Goal: Task Accomplishment & Management: Manage account settings

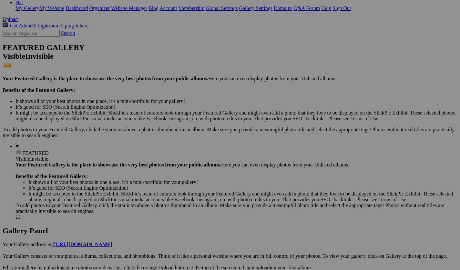
scroll to position [162, 0]
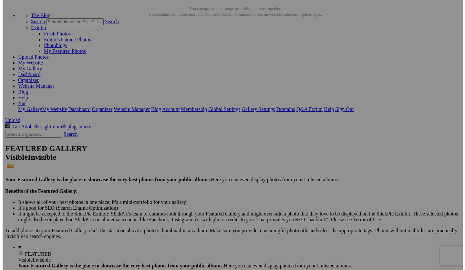
scroll to position [27, 0]
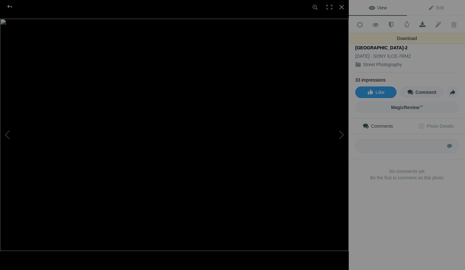
click at [418, 24] on span at bounding box center [423, 25] width 16 height 6
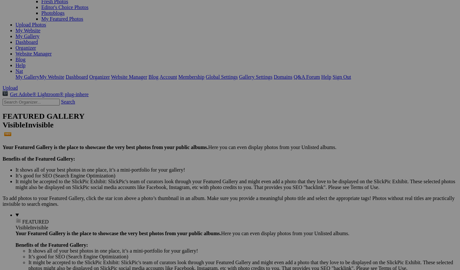
scroll to position [67, 0]
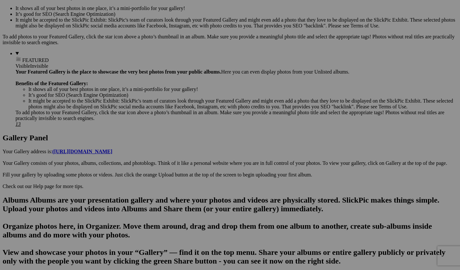
scroll to position [220, 0]
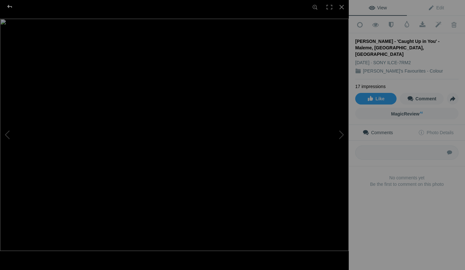
click at [9, 7] on div at bounding box center [9, 6] width 23 height 13
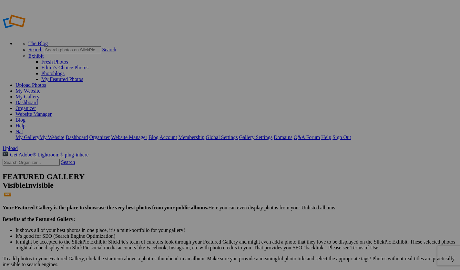
type input "Travel Photography 2"
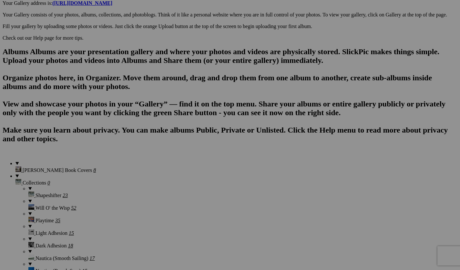
scroll to position [262, 0]
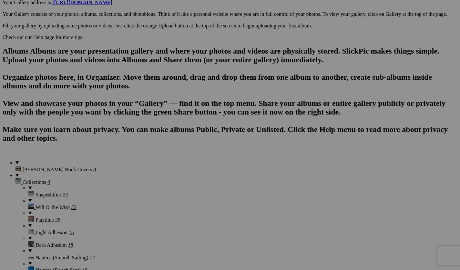
scroll to position [197, 0]
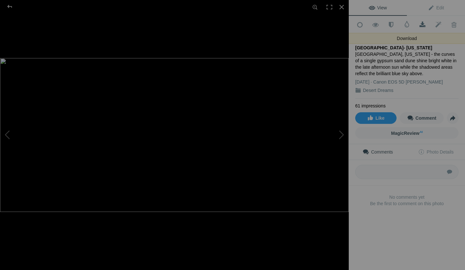
click at [420, 24] on span at bounding box center [423, 25] width 16 height 6
